Goal: Transaction & Acquisition: Purchase product/service

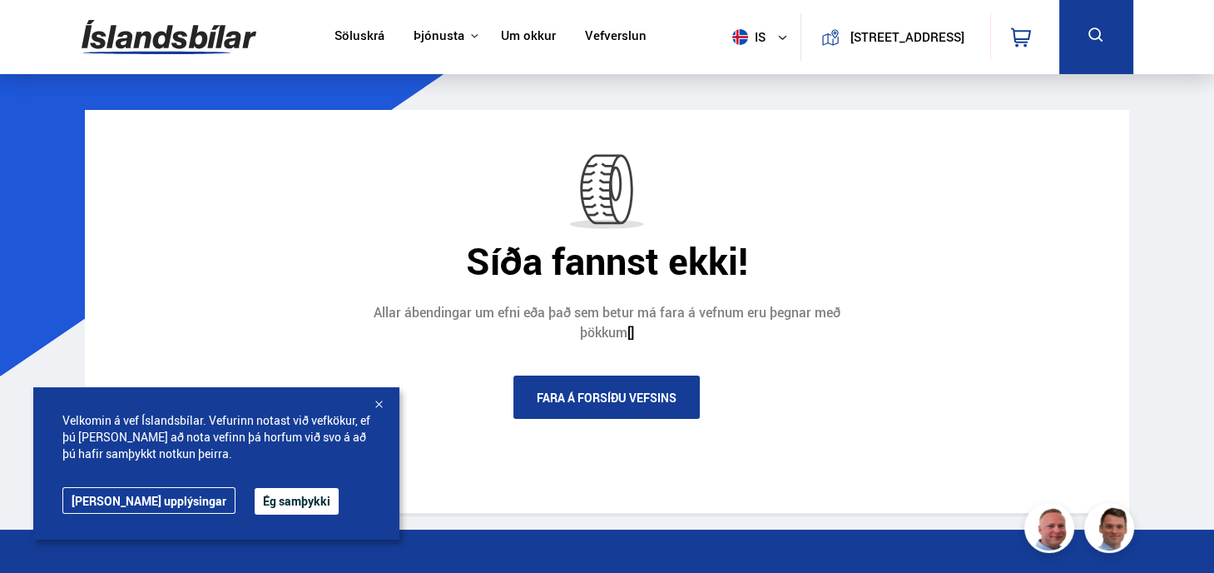
click at [255, 494] on button "Ég samþykki" at bounding box center [297, 501] width 84 height 27
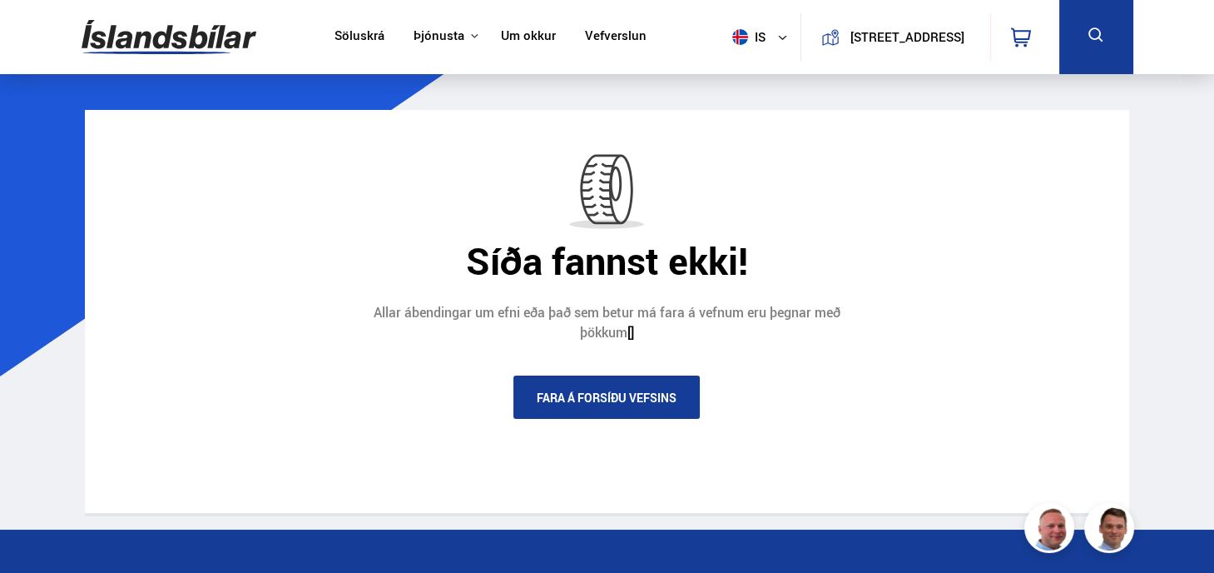
click at [351, 32] on link "Söluskrá" at bounding box center [360, 36] width 50 height 17
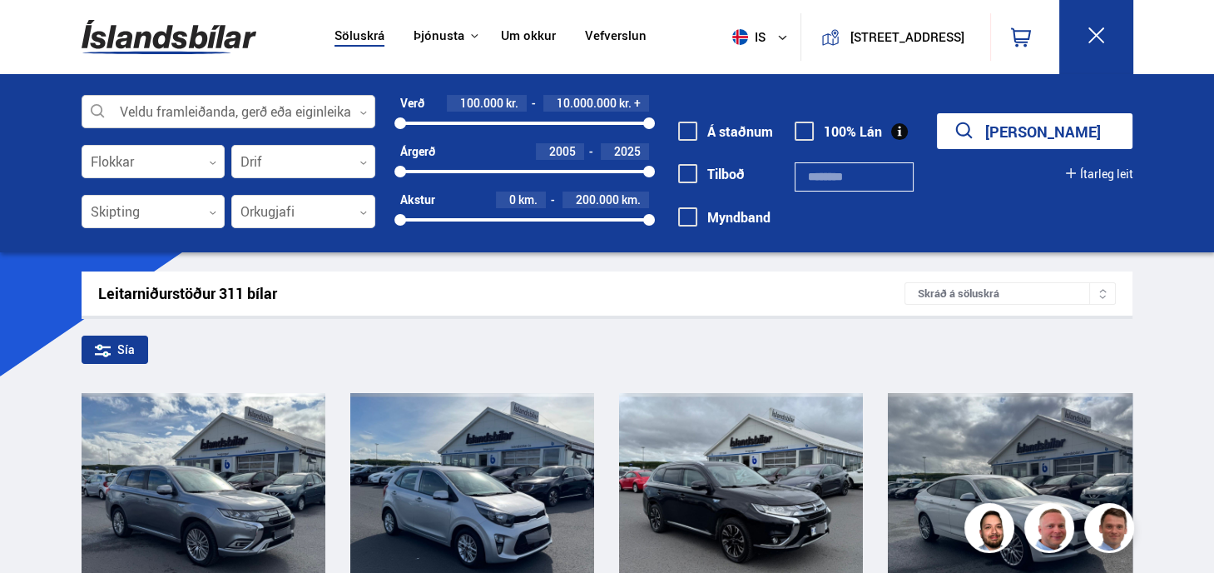
click at [363, 106] on div at bounding box center [229, 112] width 295 height 33
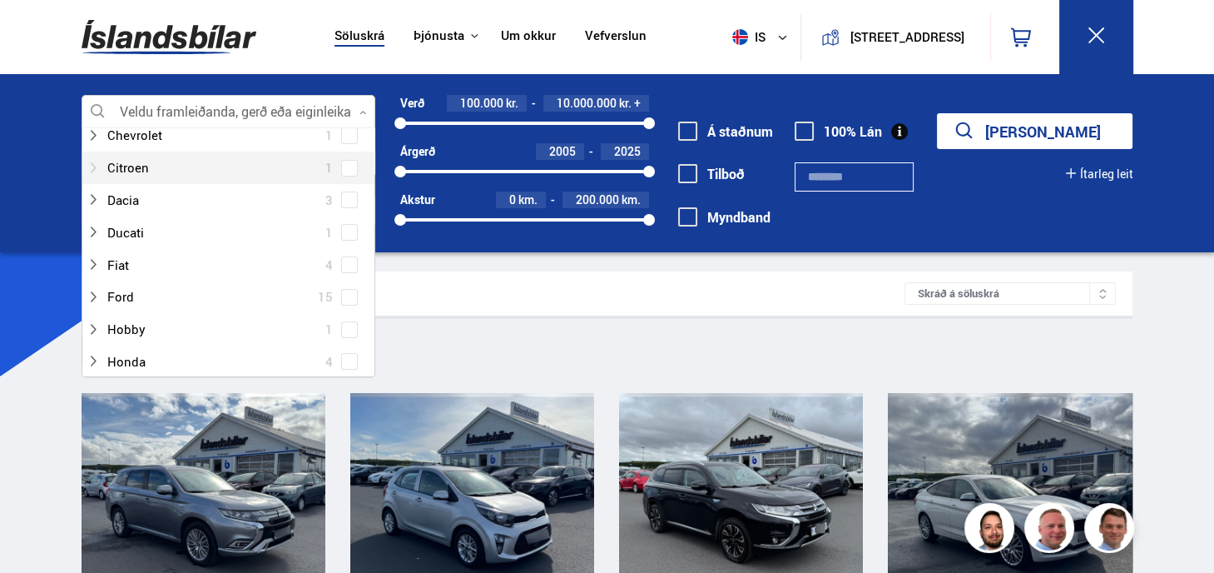
scroll to position [250, 0]
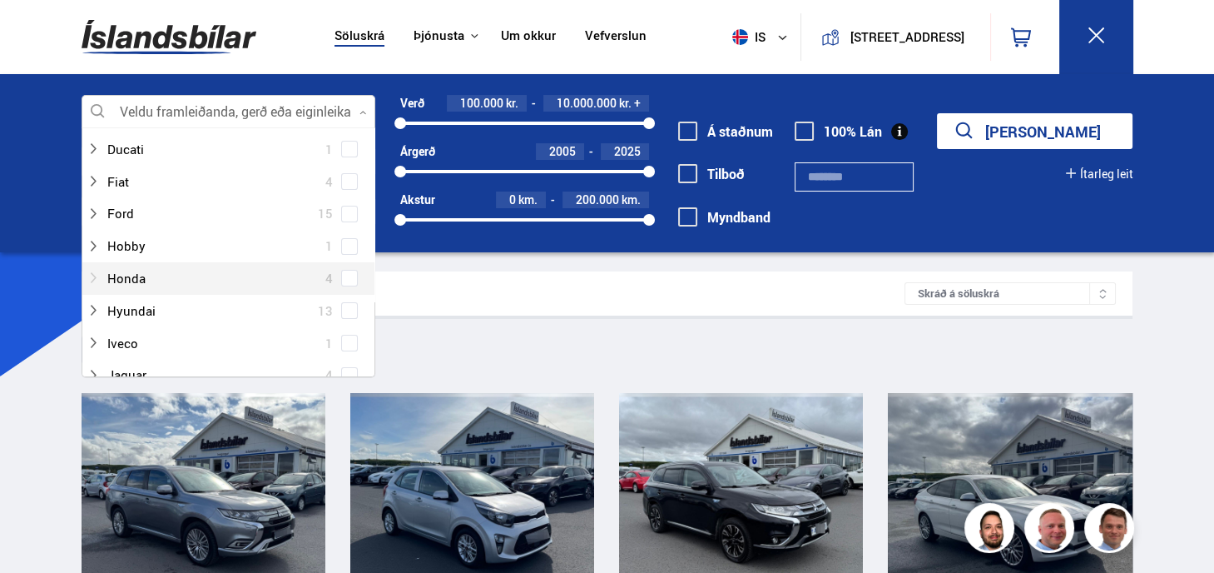
click at [171, 274] on div at bounding box center [212, 278] width 251 height 24
click at [171, 272] on div at bounding box center [212, 278] width 251 height 24
click at [170, 271] on div at bounding box center [212, 278] width 251 height 24
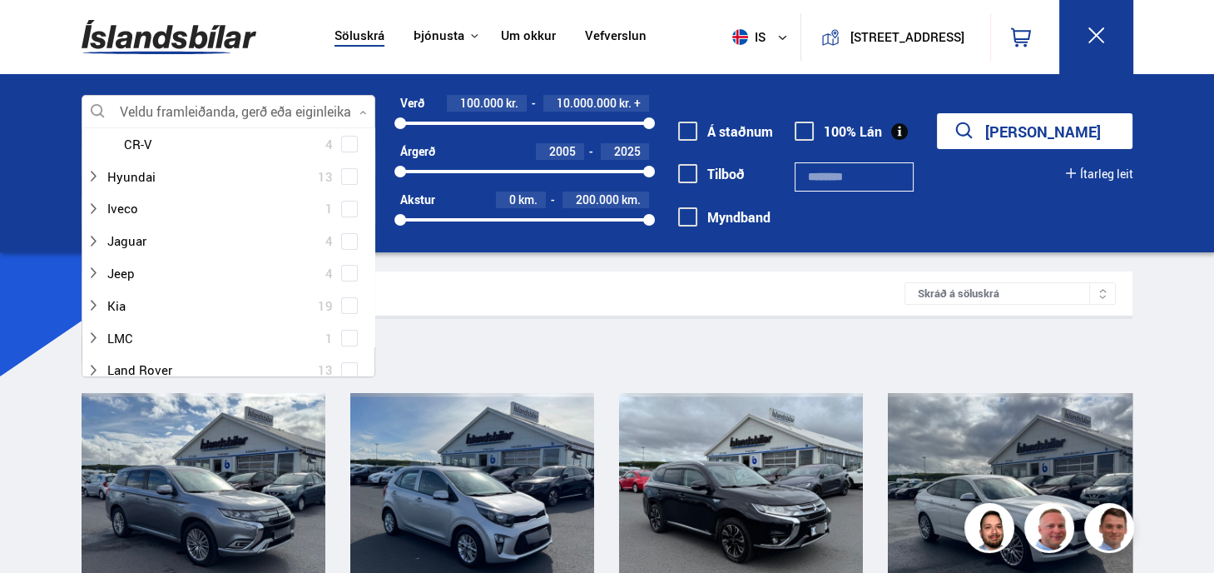
scroll to position [416, 0]
click at [420, 279] on div "Leitarniðurstöður 311 bílar Skráð á [GEOGRAPHIC_DATA]" at bounding box center [607, 293] width 1051 height 44
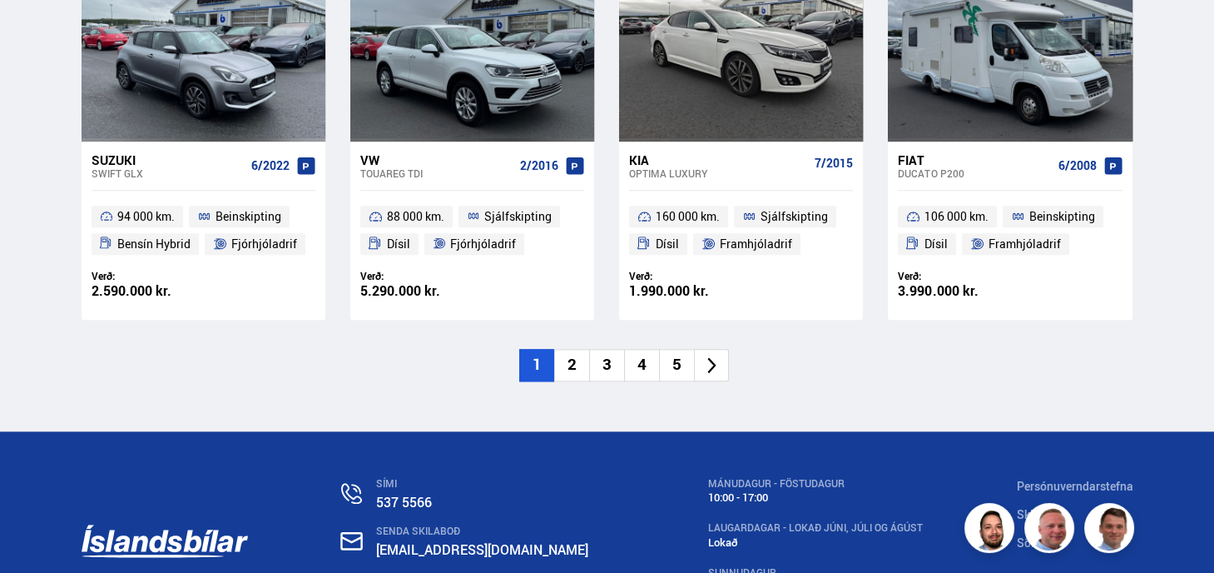
scroll to position [2580, 0]
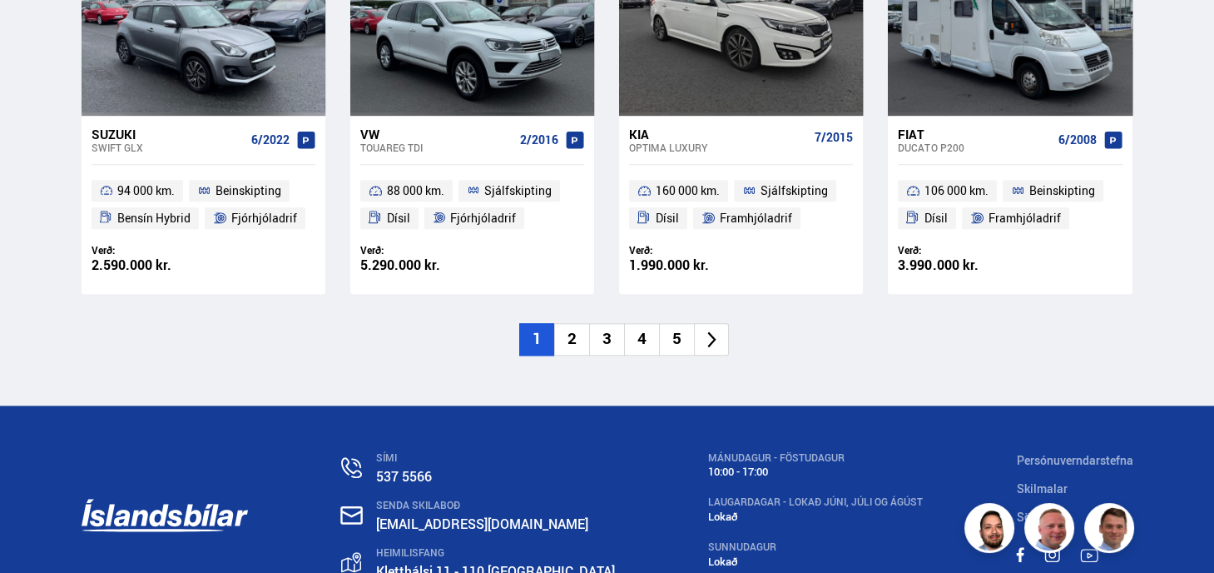
click at [570, 333] on li "2" at bounding box center [571, 339] width 35 height 32
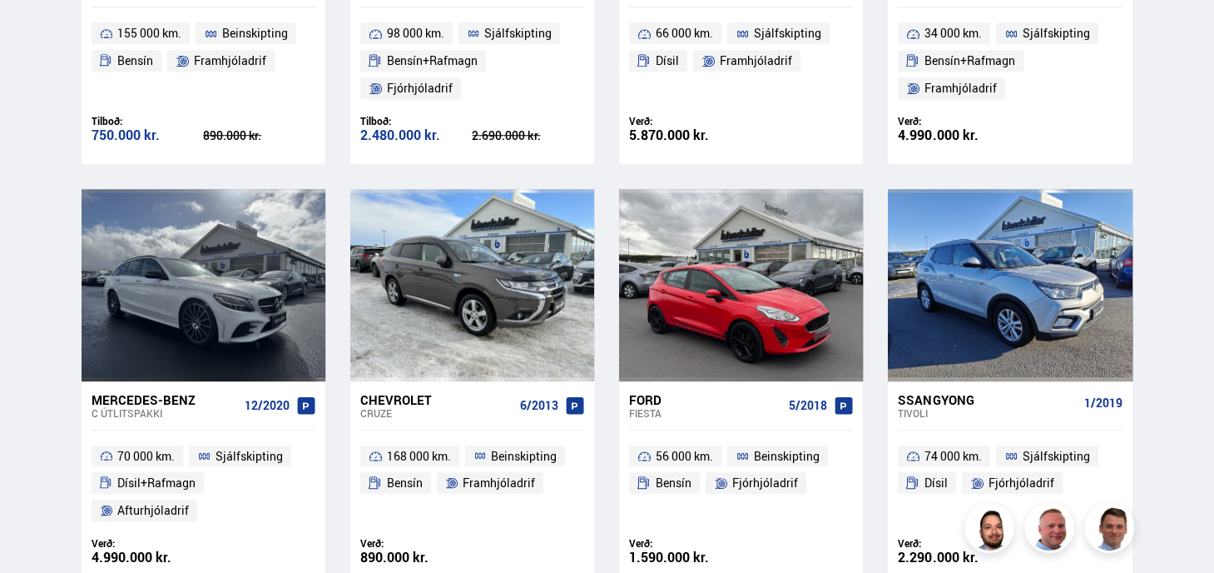
scroll to position [1393, 0]
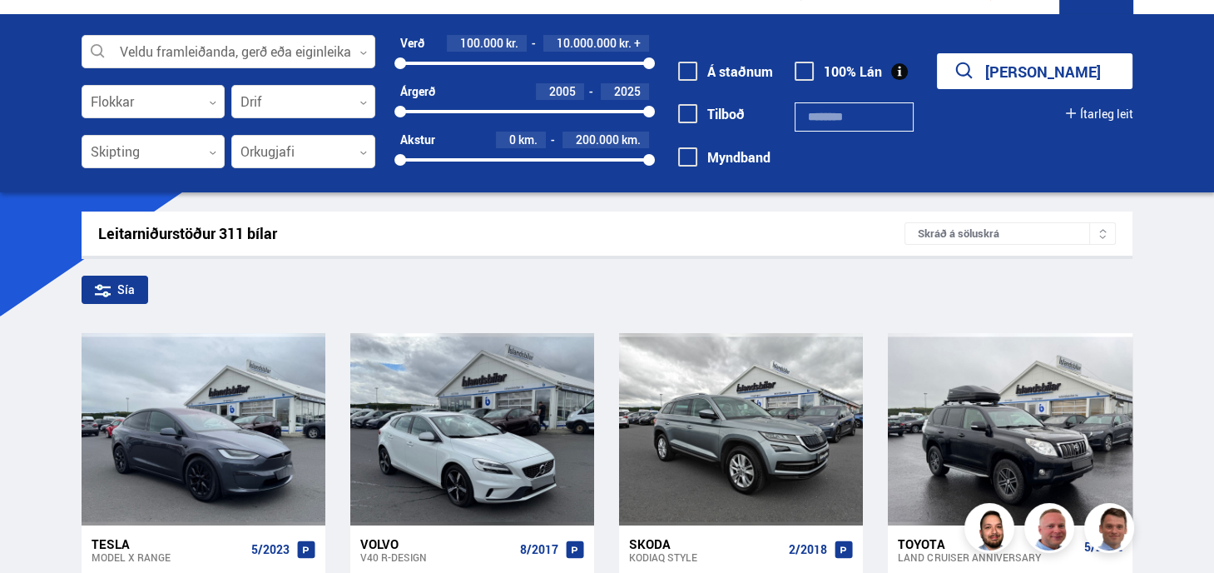
scroll to position [83, 0]
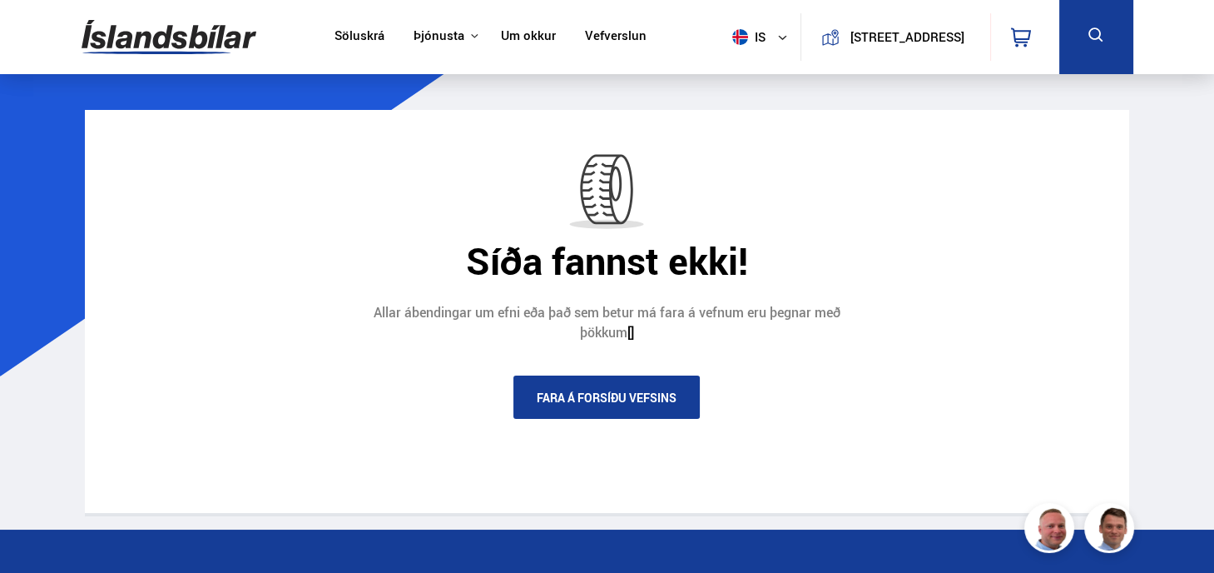
click at [557, 394] on link "Fara á forsíðu vefsins" at bounding box center [607, 396] width 186 height 43
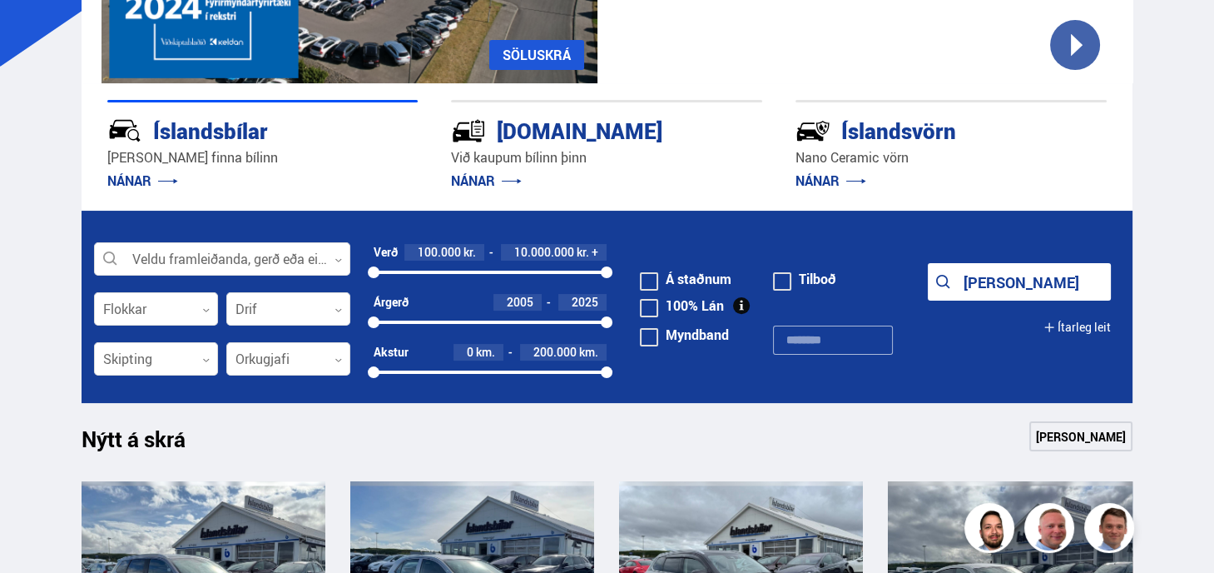
scroll to position [333, 0]
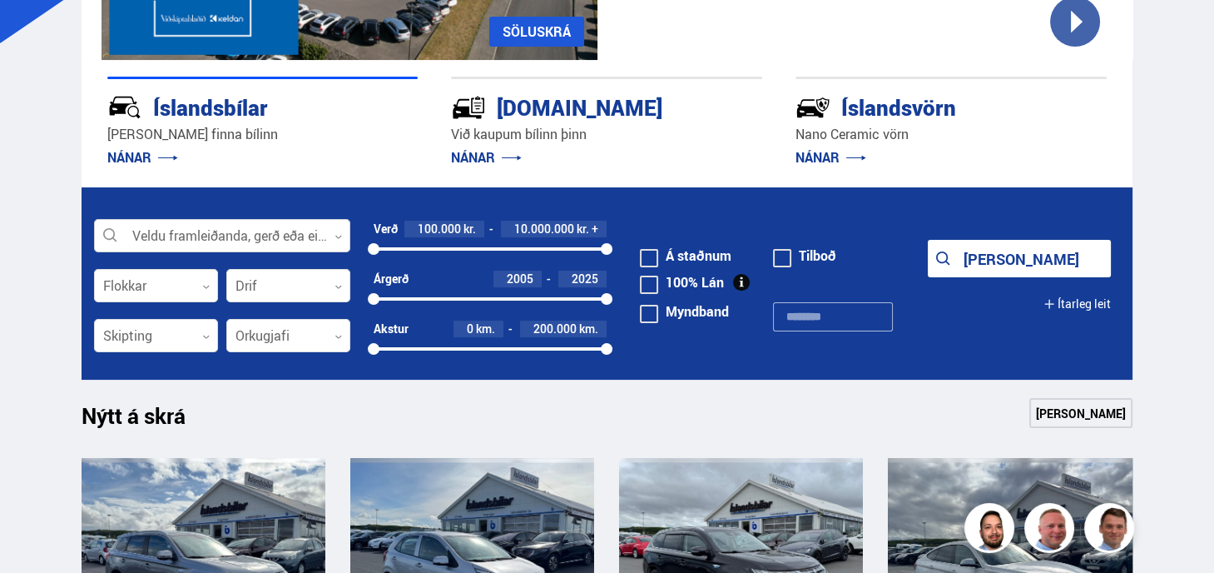
click at [335, 233] on icon at bounding box center [338, 236] width 7 height 7
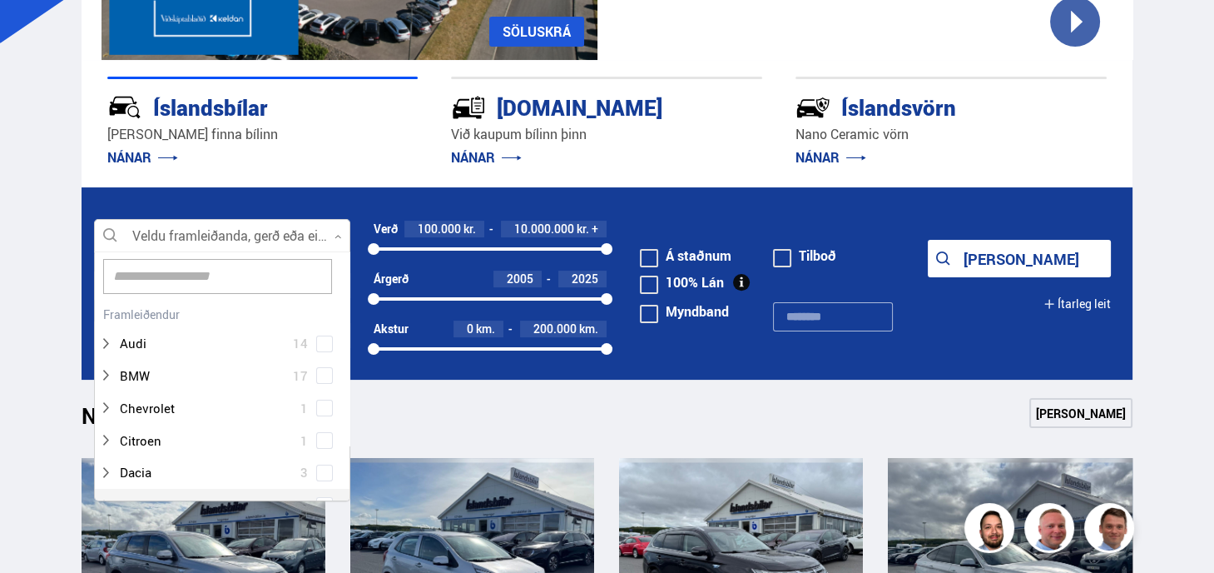
scroll to position [0, 0]
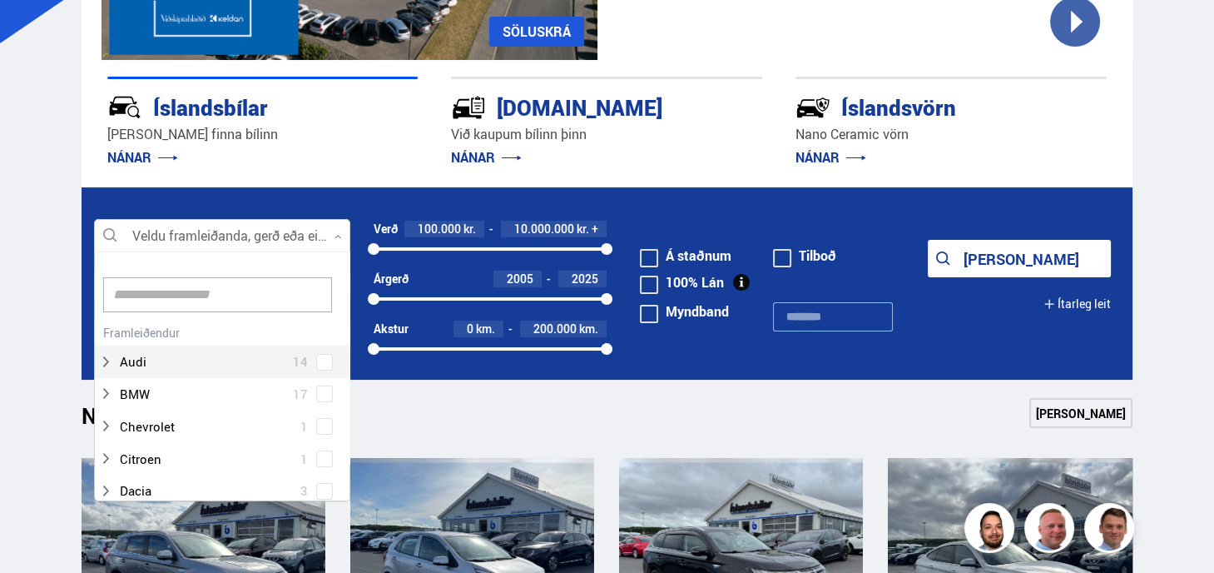
click at [197, 287] on input at bounding box center [217, 294] width 229 height 35
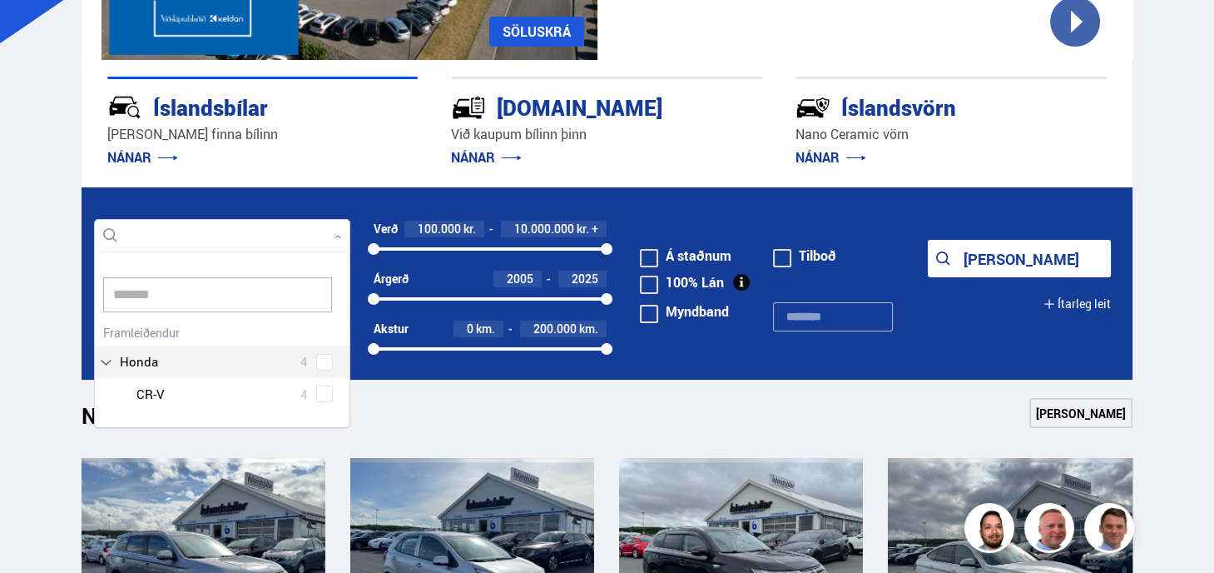
scroll to position [118, 256]
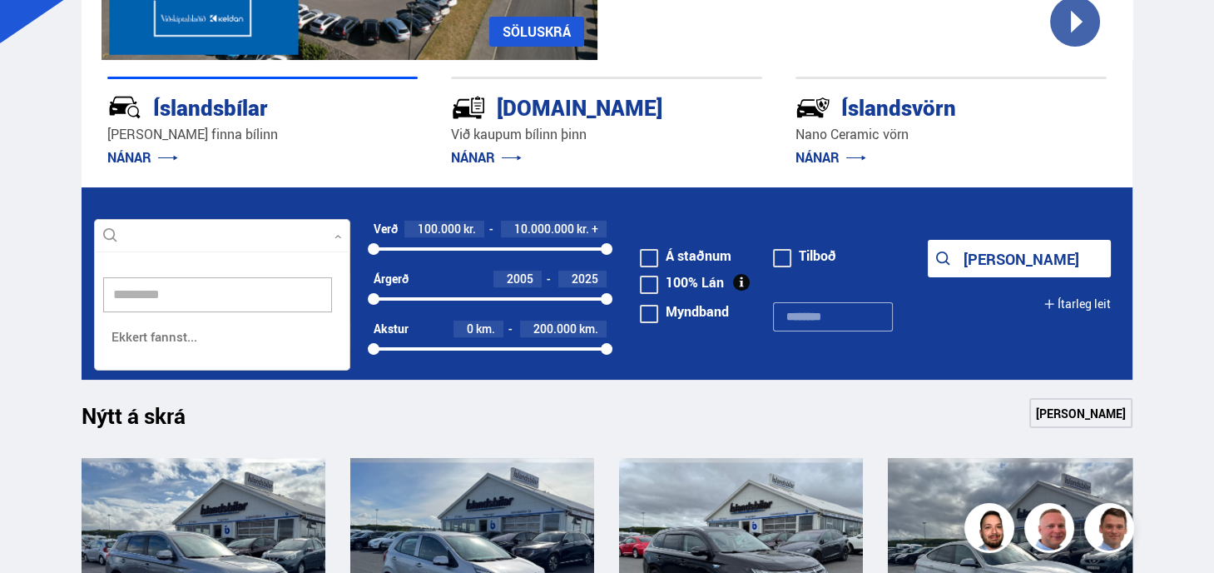
type input "**********"
click at [928, 240] on button "[PERSON_NAME]" at bounding box center [1019, 258] width 183 height 37
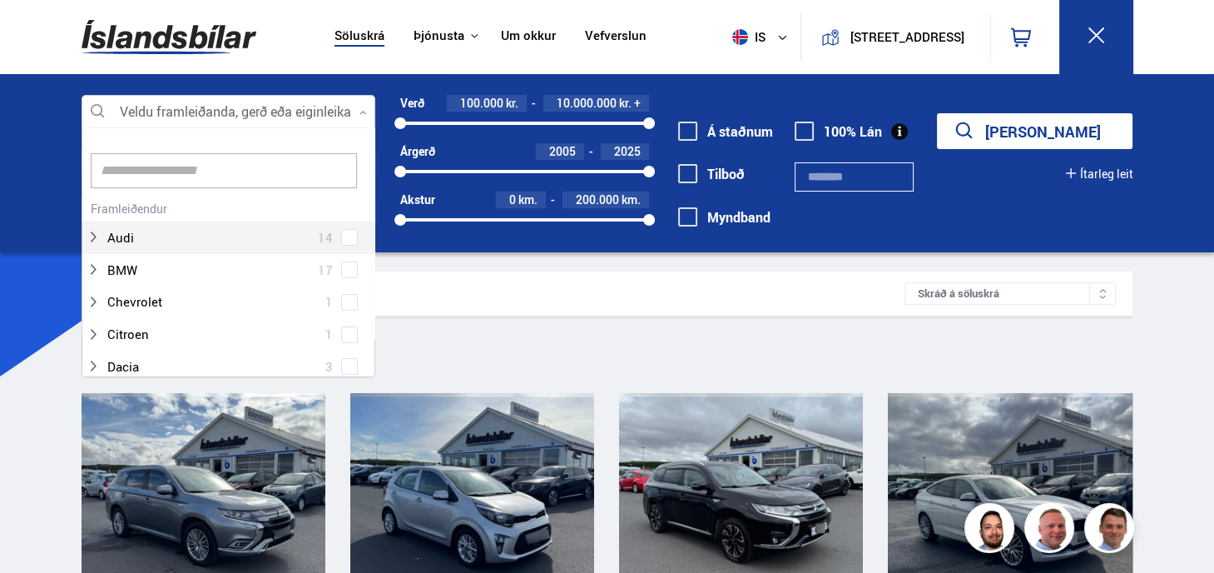
click at [362, 107] on div at bounding box center [229, 112] width 295 height 33
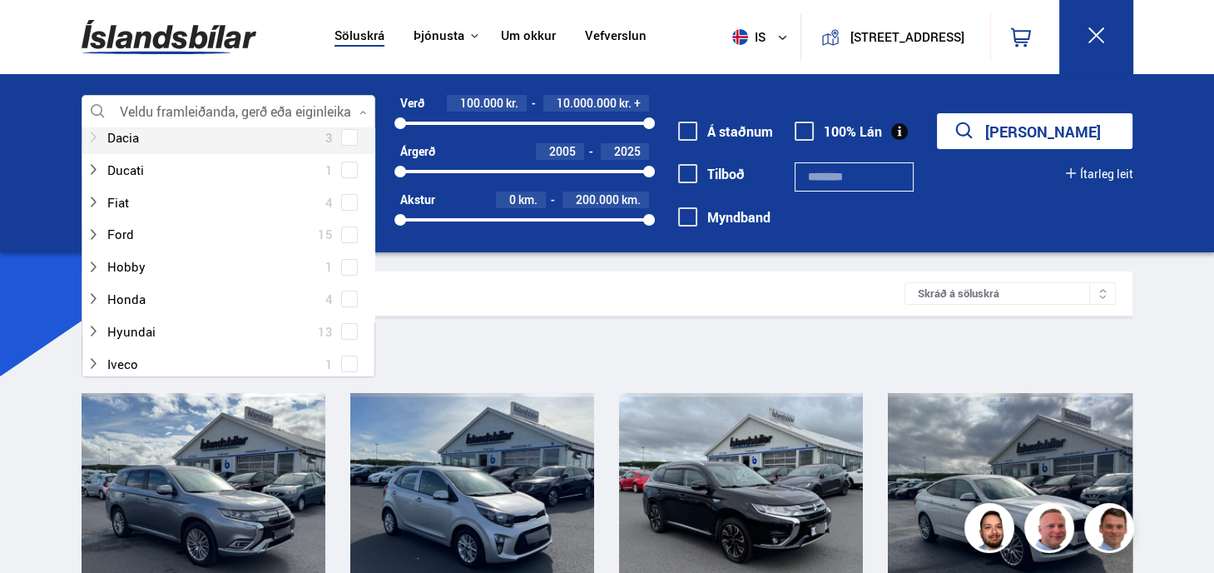
scroll to position [250, 0]
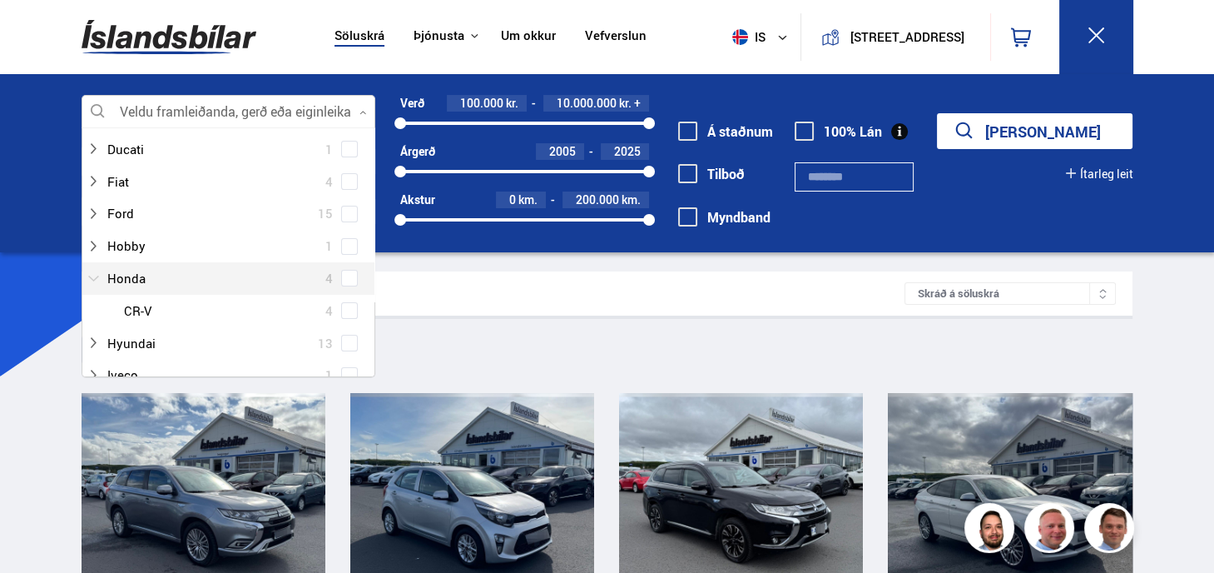
click at [216, 271] on div at bounding box center [212, 278] width 251 height 24
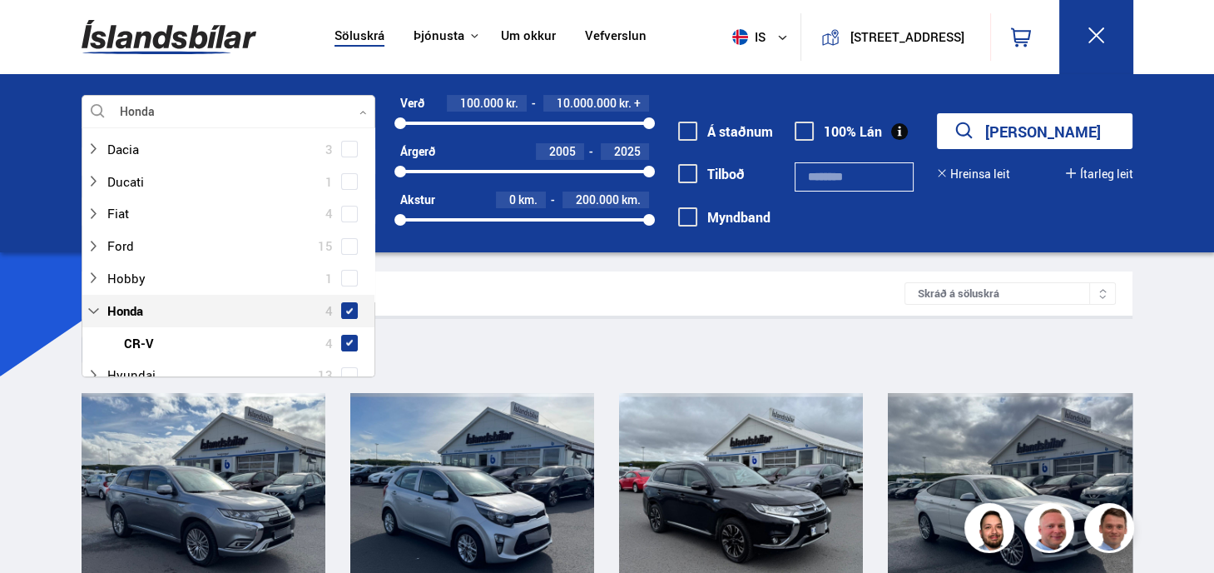
scroll to position [281, 0]
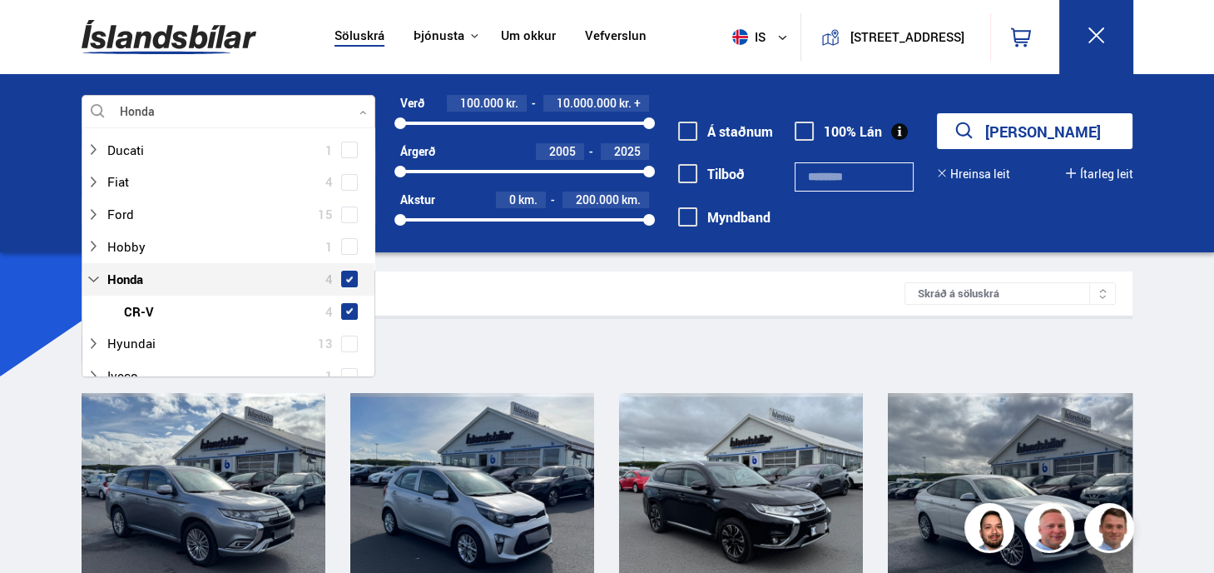
click at [348, 276] on span at bounding box center [349, 279] width 7 height 7
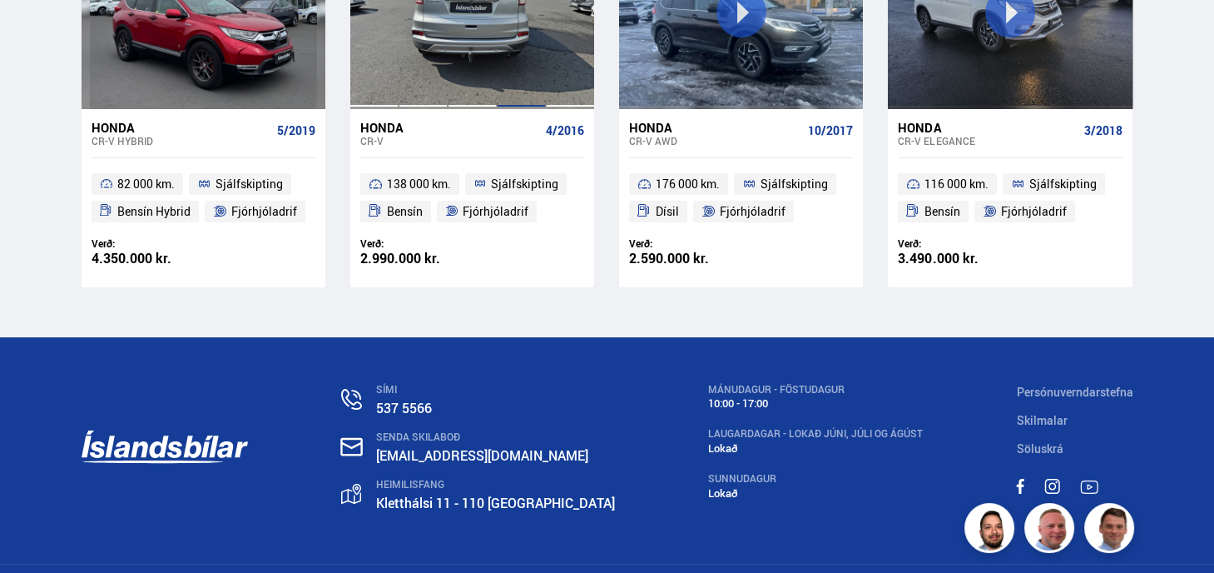
scroll to position [499, 0]
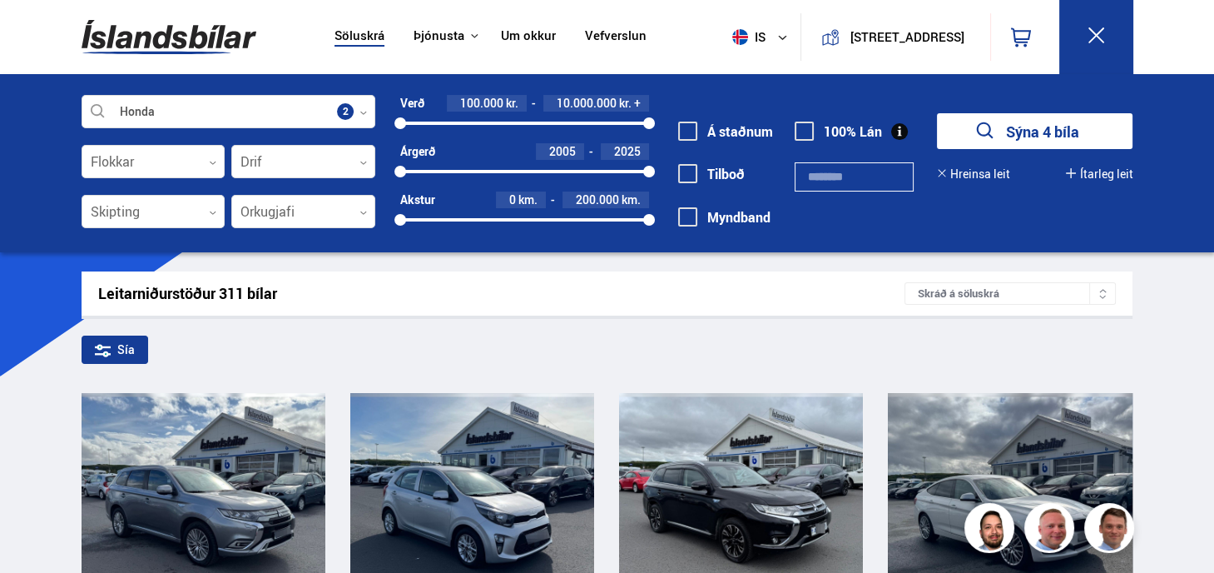
scroll to position [154, 0]
